Goal: Task Accomplishment & Management: Manage account settings

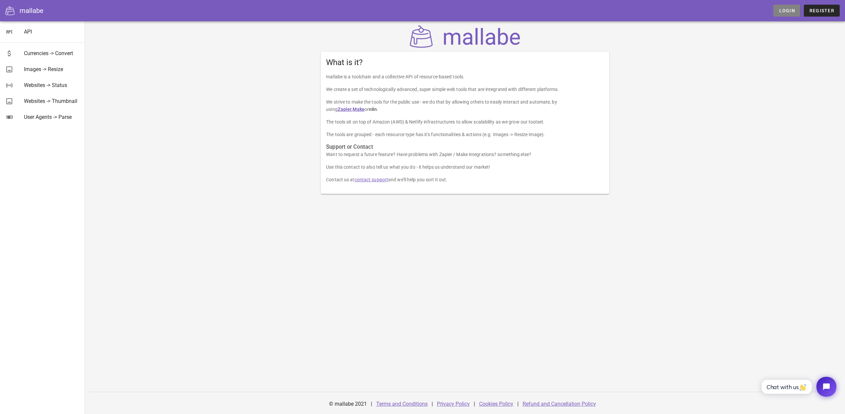
click at [780, 10] on span "Login" at bounding box center [786, 10] width 16 height 5
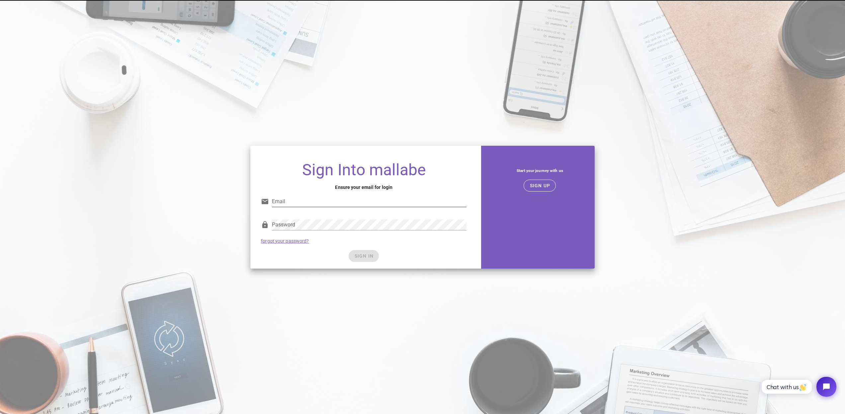
type input "hmong.network.official@gmail.com"
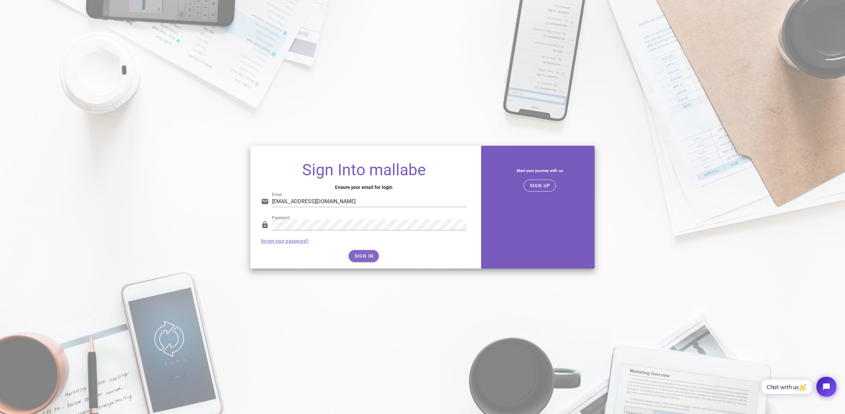
drag, startPoint x: 377, startPoint y: 259, endPoint x: 371, endPoint y: 258, distance: 6.4
click at [377, 259] on div "SIGN IN" at bounding box center [363, 256] width 205 height 12
click at [370, 258] on span "SIGN IN" at bounding box center [364, 255] width 20 height 5
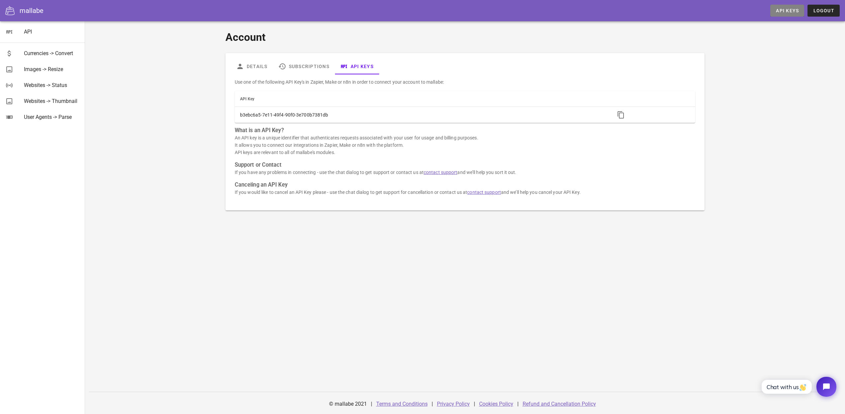
click at [788, 10] on span "API Keys" at bounding box center [786, 10] width 23 height 5
click at [311, 67] on link "Subscriptions" at bounding box center [304, 66] width 62 height 16
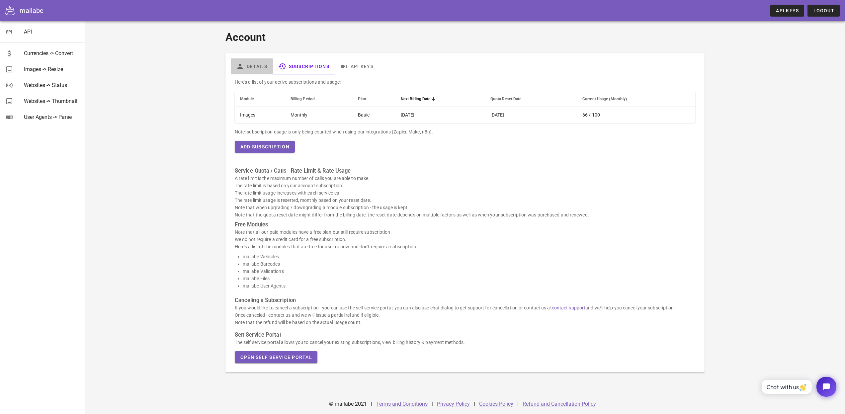
click at [253, 63] on link "Details" at bounding box center [252, 66] width 42 height 16
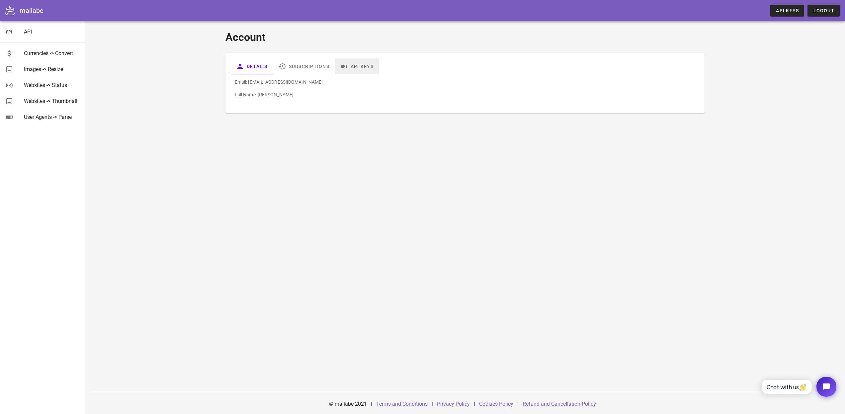
click at [347, 64] on icon at bounding box center [344, 66] width 8 height 8
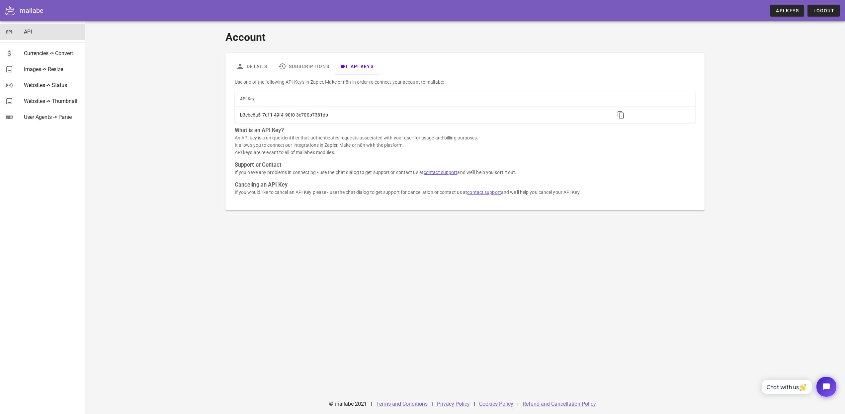
click at [25, 33] on div "API" at bounding box center [52, 32] width 56 height 6
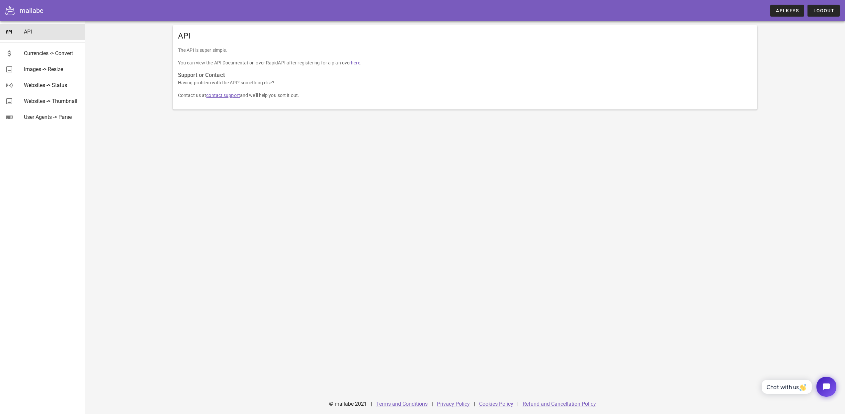
click at [552, 267] on div "API The API is super simple. You can view the API Documentation over RapidAPI a…" at bounding box center [465, 217] width 760 height 393
click at [789, 9] on span "API Keys" at bounding box center [786, 10] width 23 height 5
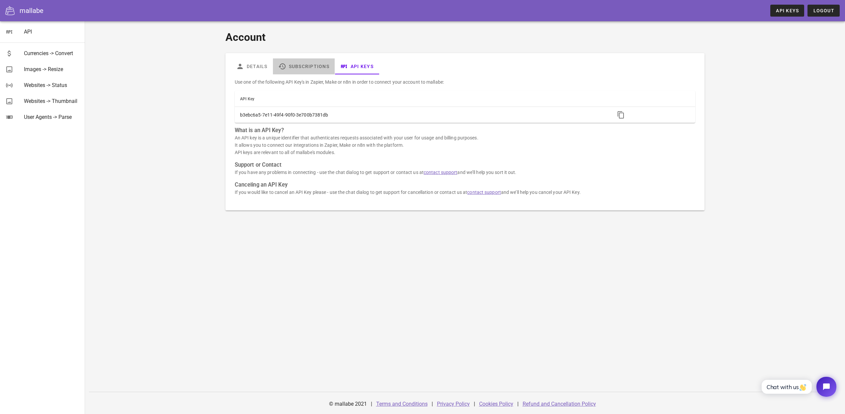
click at [297, 62] on link "Subscriptions" at bounding box center [304, 66] width 62 height 16
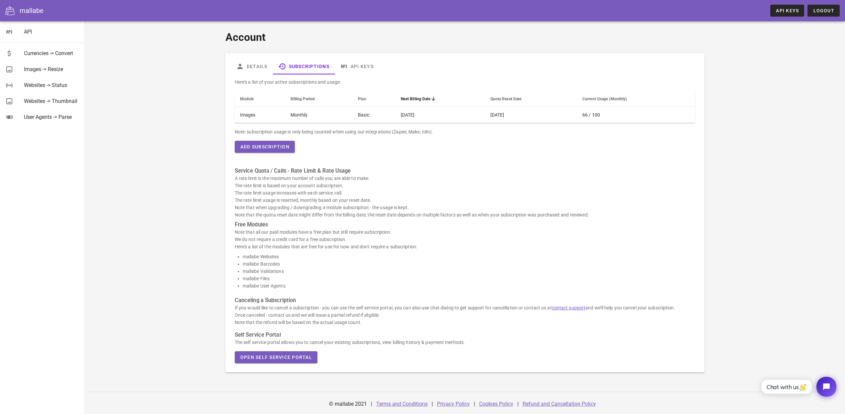
click at [773, 245] on div "Account Details Subscriptions API Keys Here's a list of your active subscriptio…" at bounding box center [465, 217] width 760 height 393
click at [758, 189] on div "Account Details Subscriptions API Keys Here's a list of your active subscriptio…" at bounding box center [465, 215] width 593 height 388
